Goal: Consume media (video, audio)

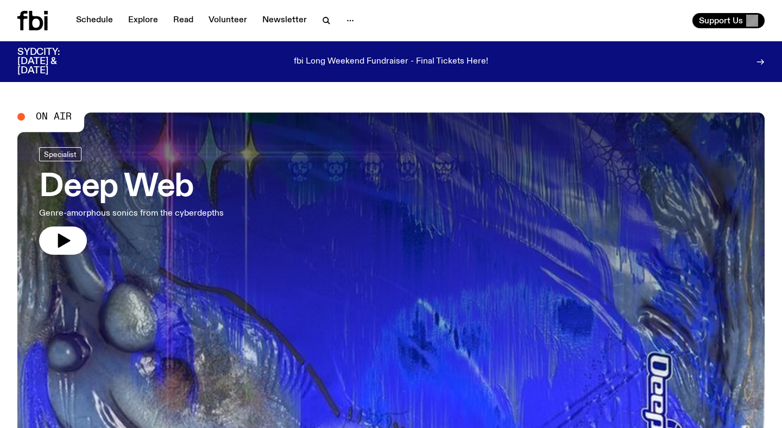
click at [185, 182] on h3 "Deep Web" at bounding box center [131, 187] width 185 height 30
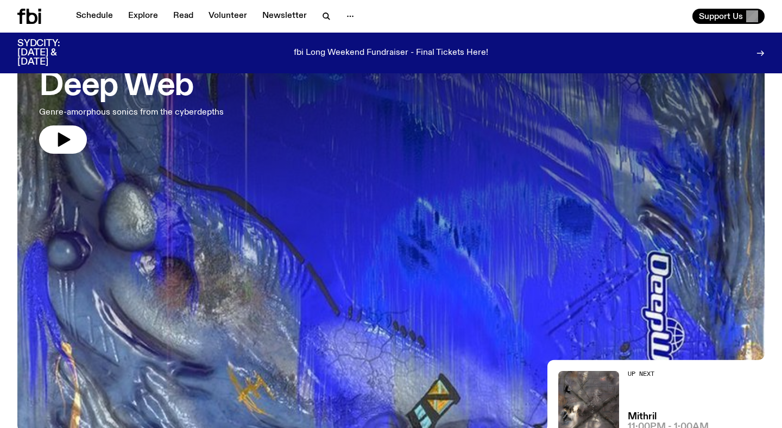
scroll to position [130, 0]
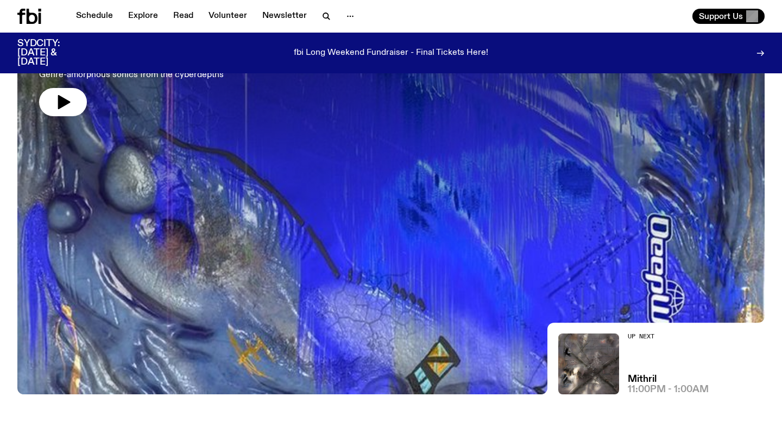
click at [347, 177] on div at bounding box center [390, 114] width 747 height 280
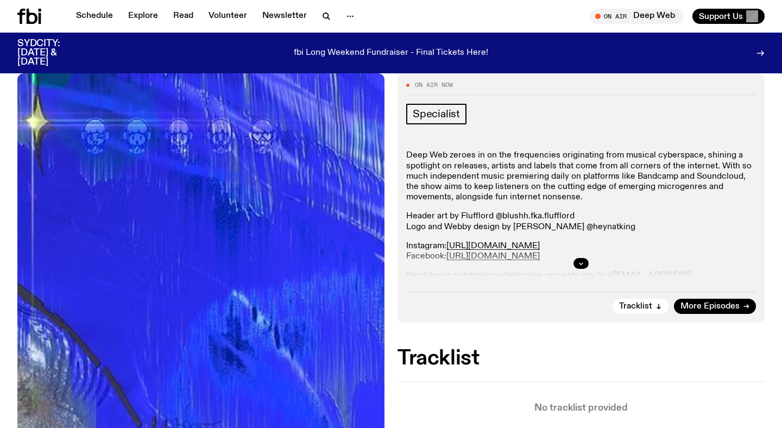
scroll to position [228, 0]
